Goal: Information Seeking & Learning: Understand process/instructions

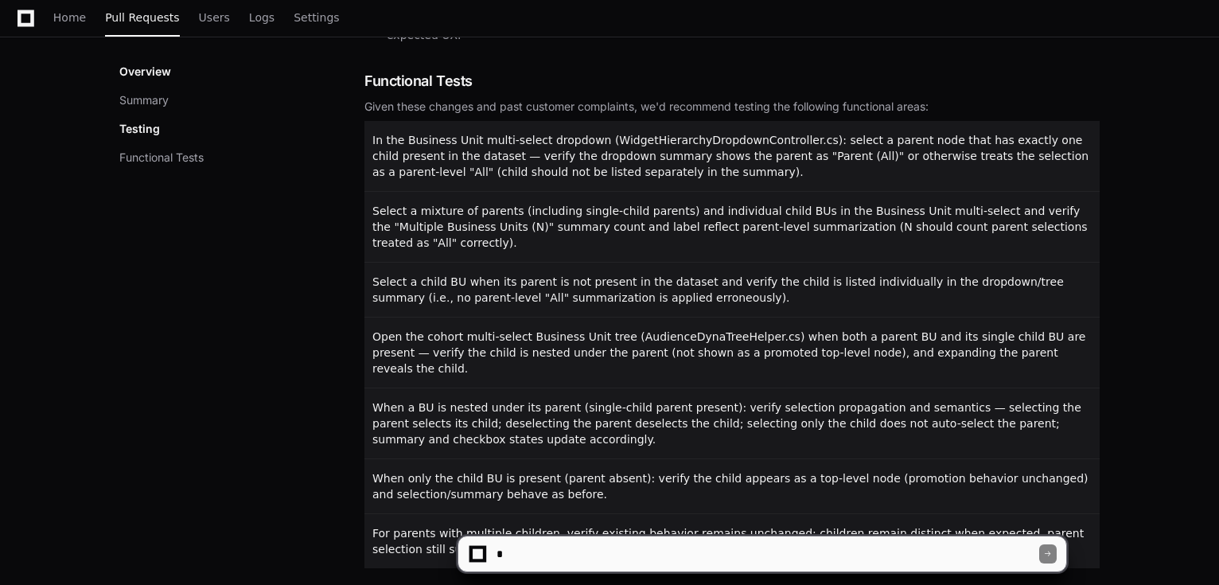
scroll to position [928, 0]
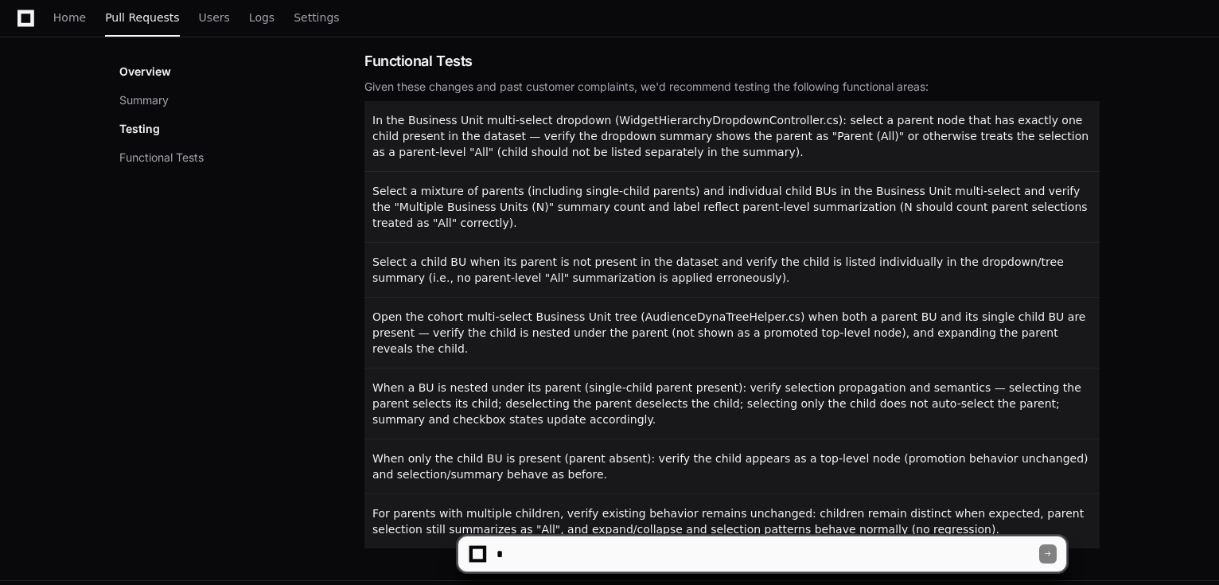
click at [571, 556] on textarea at bounding box center [766, 553] width 546 height 35
type textarea "**********"
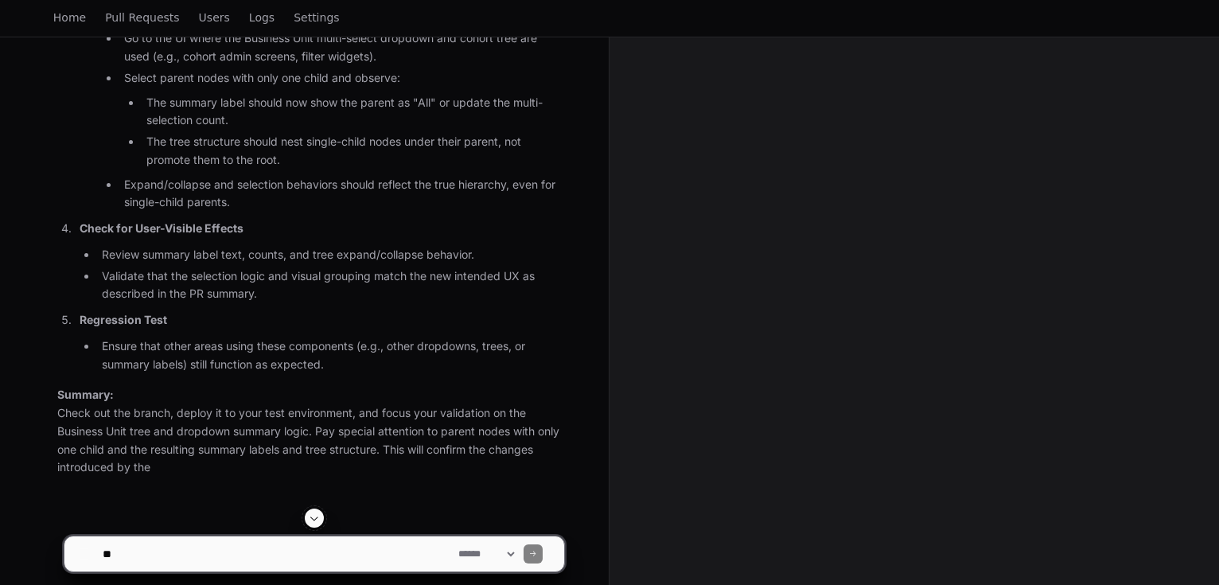
scroll to position [1067, 0]
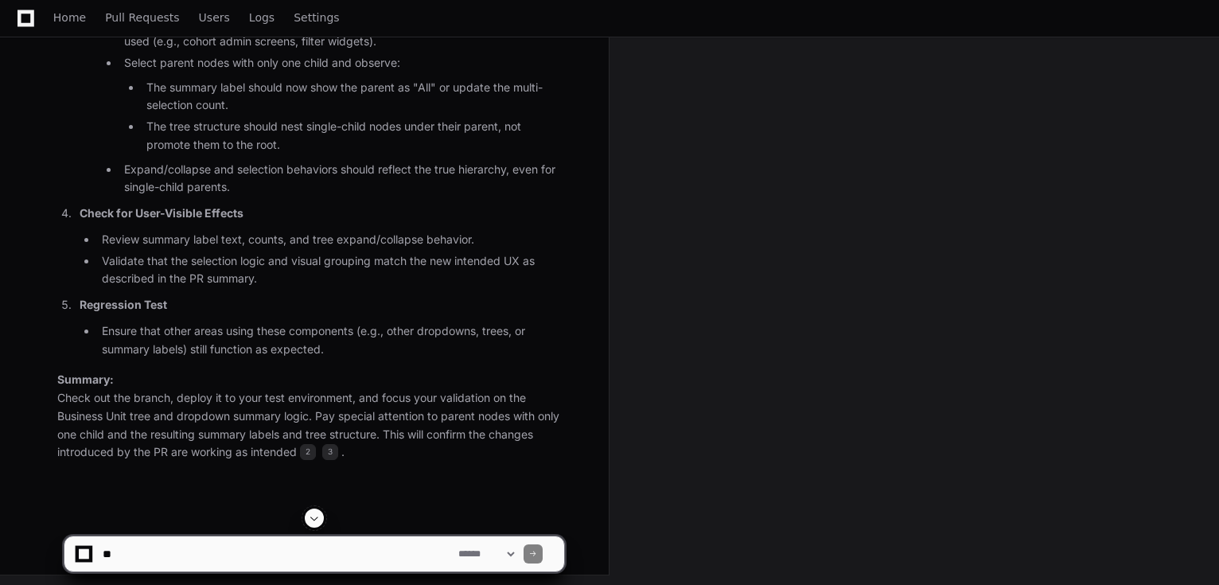
click at [296, 536] on textarea at bounding box center [277, 553] width 356 height 35
click at [282, 545] on textarea at bounding box center [277, 553] width 356 height 35
type textarea "*"
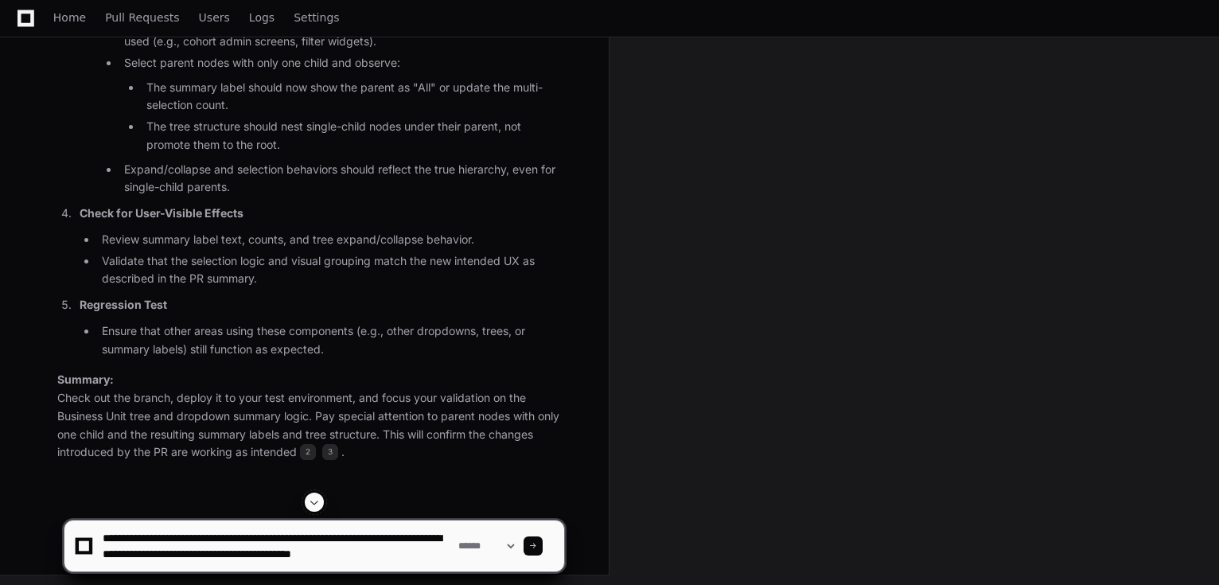
scroll to position [5, 0]
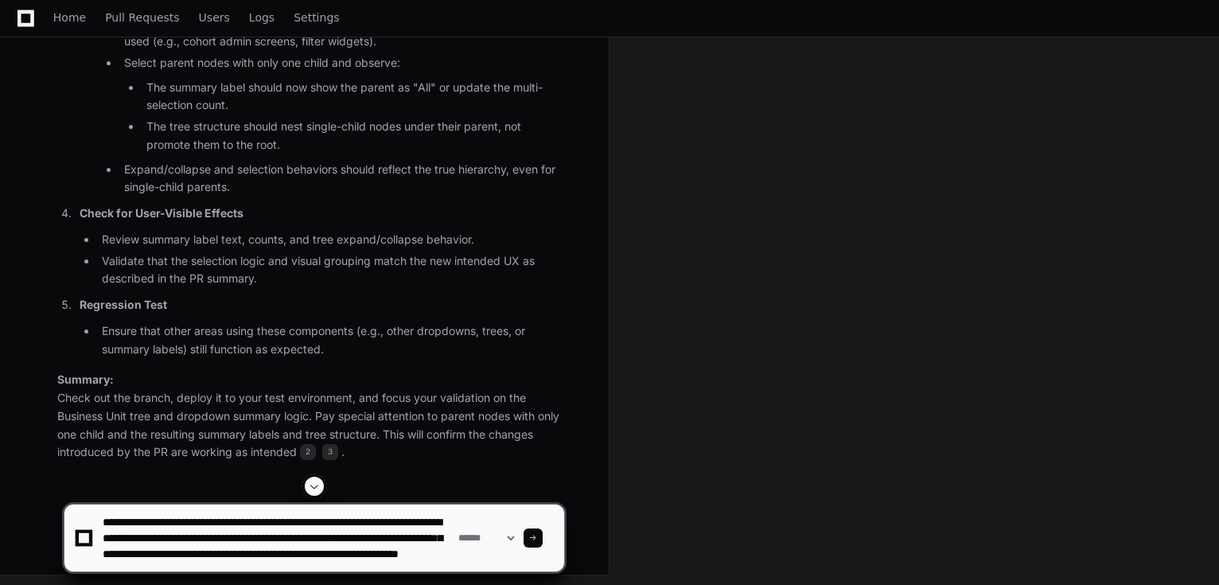
type textarea "**********"
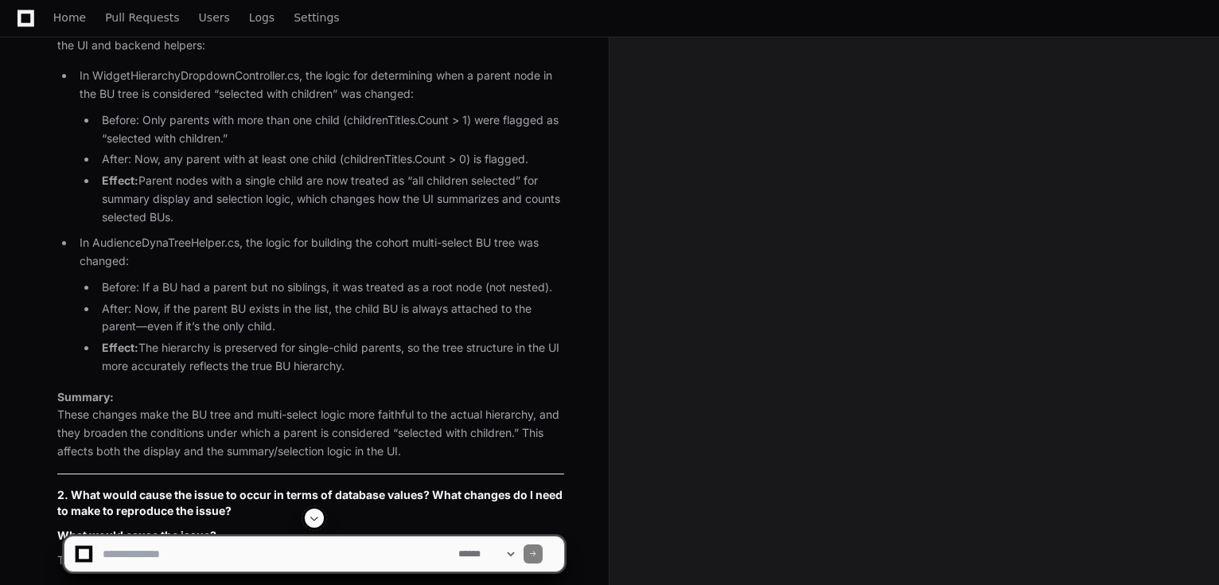
scroll to position [1810, 0]
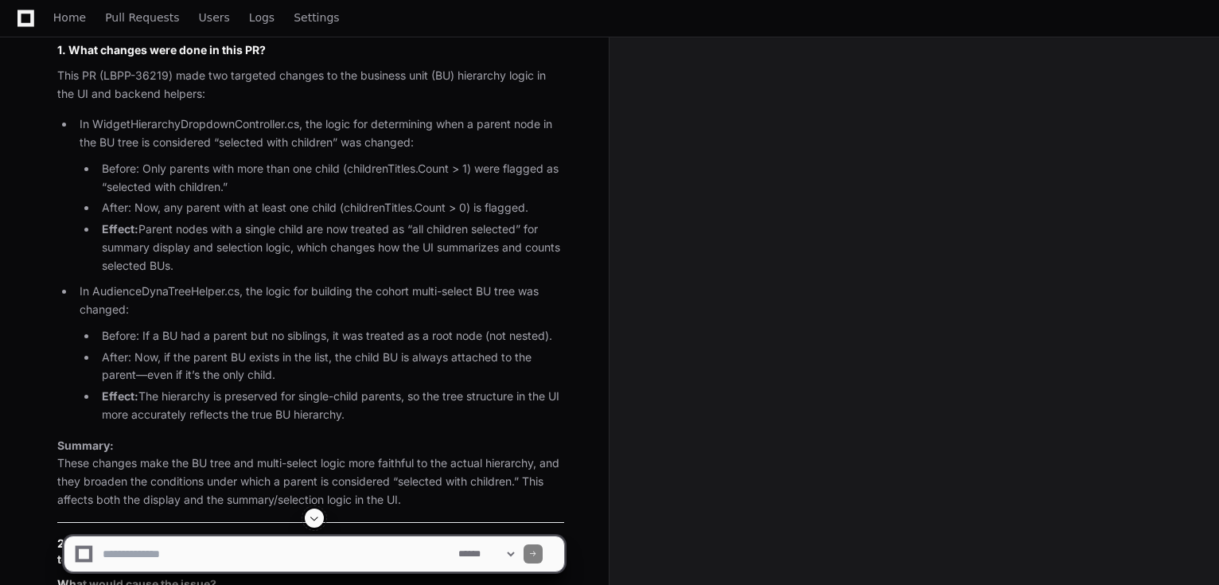
scroll to position [1761, 0]
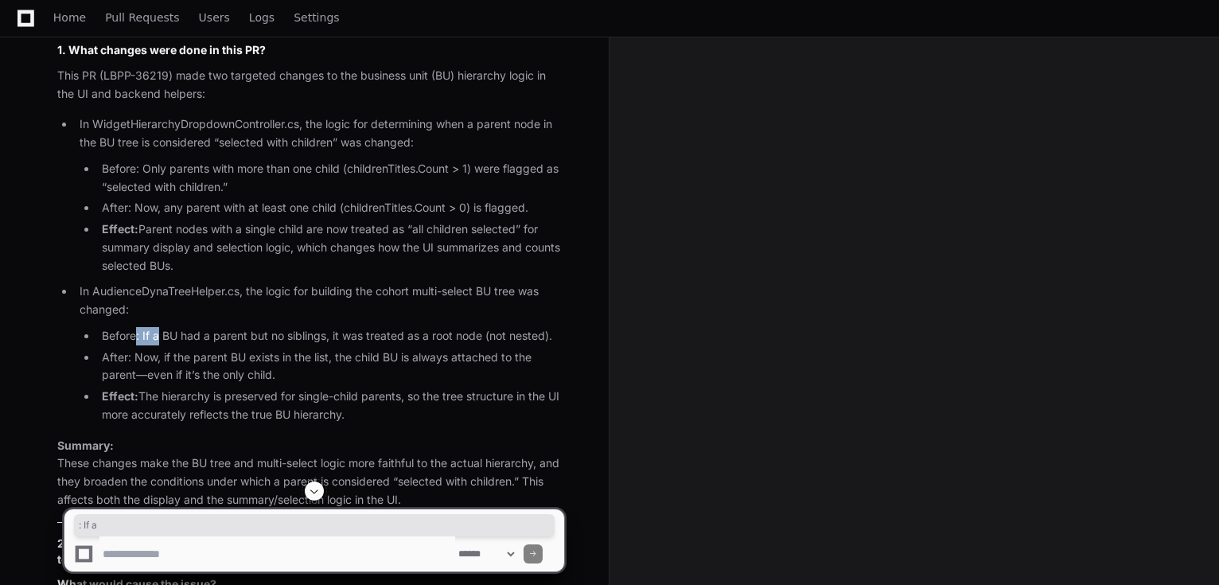
drag, startPoint x: 137, startPoint y: 348, endPoint x: 157, endPoint y: 352, distance: 20.3
click at [157, 345] on li "Before: If a BU had a parent but no siblings, it was treated as a root node (no…" at bounding box center [330, 336] width 467 height 18
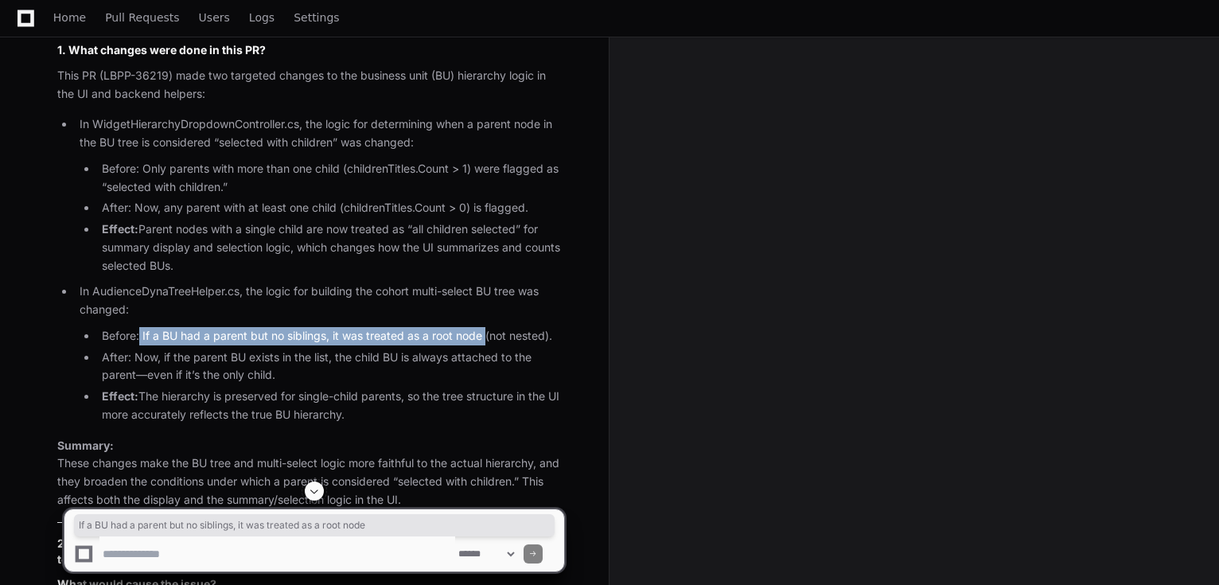
drag, startPoint x: 140, startPoint y: 349, endPoint x: 487, endPoint y: 353, distance: 347.0
click at [487, 345] on li "Before: If a BU had a parent but no siblings, it was treated as a root node (no…" at bounding box center [330, 336] width 467 height 18
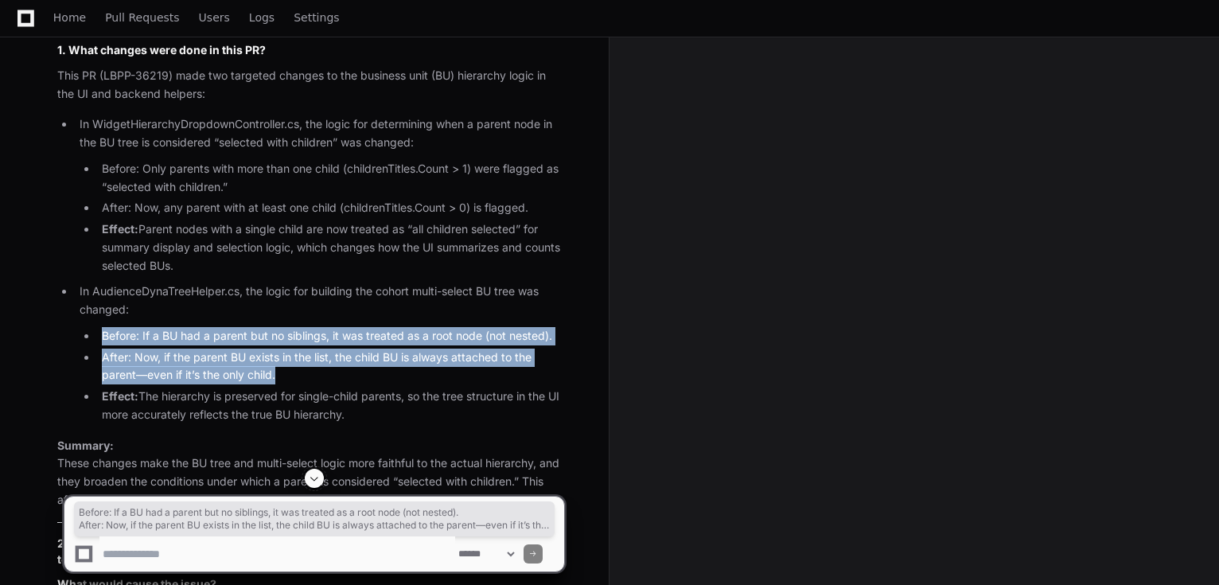
drag, startPoint x: 283, startPoint y: 388, endPoint x: 123, endPoint y: 356, distance: 163.3
click at [72, 356] on ul "In WidgetHierarchyDropdownController.cs, the logic for determining when a paren…" at bounding box center [310, 269] width 507 height 308
copy ul "Before: If a BU had a parent but no siblings, it was treated as a root node (no…"
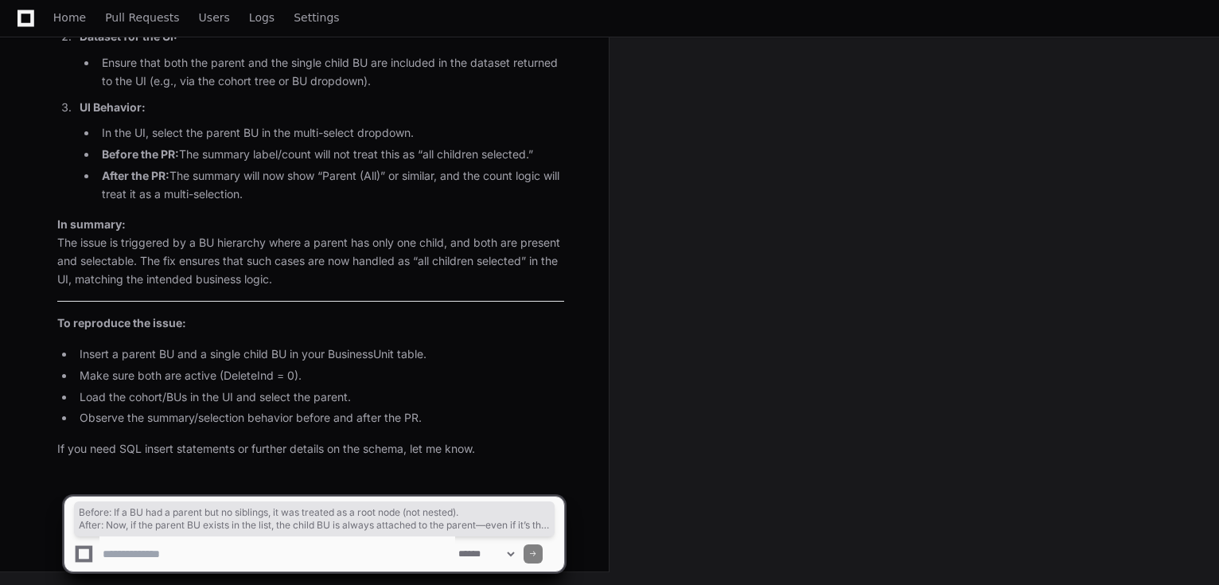
scroll to position [2779, 0]
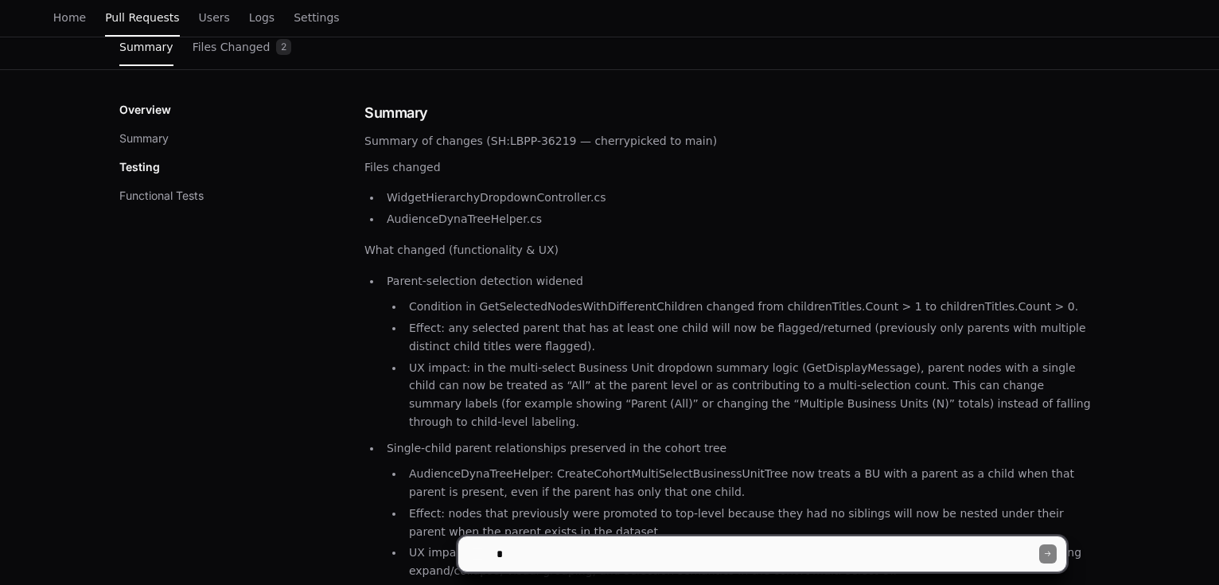
scroll to position [382, 0]
